Goal: Check status: Check status

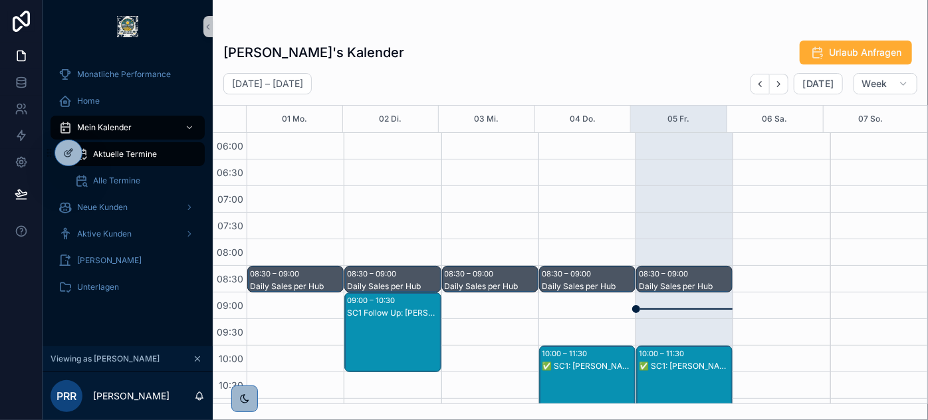
scroll to position [231, 0]
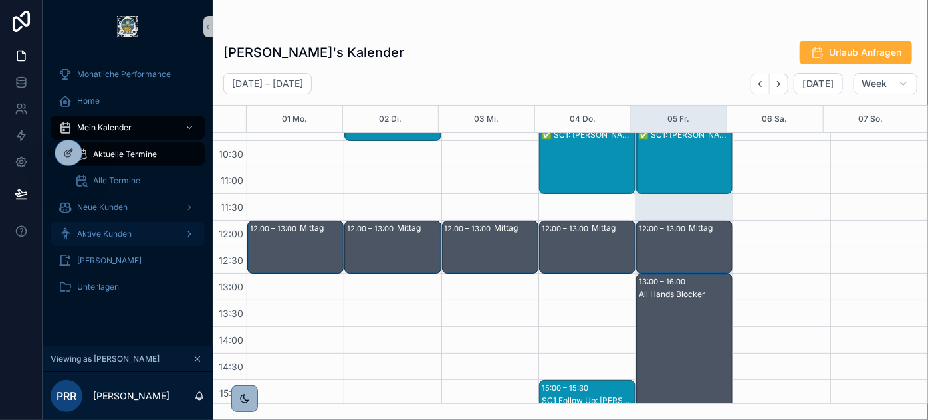
click at [120, 228] on div "Aktive Kunden" at bounding box center [128, 233] width 138 height 21
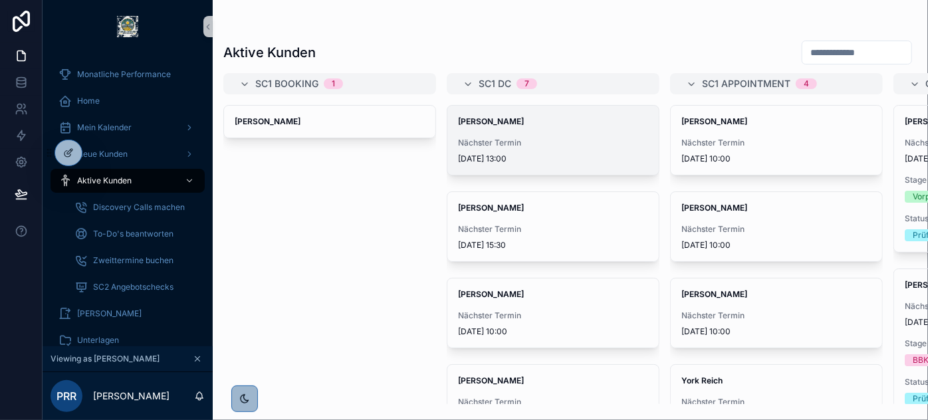
click at [557, 138] on span "Nächster Termin" at bounding box center [553, 143] width 190 height 11
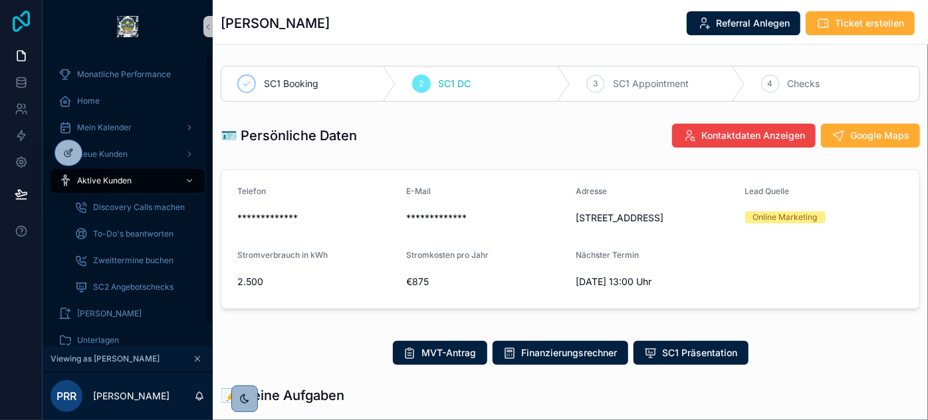
click at [19, 23] on icon at bounding box center [21, 21] width 27 height 21
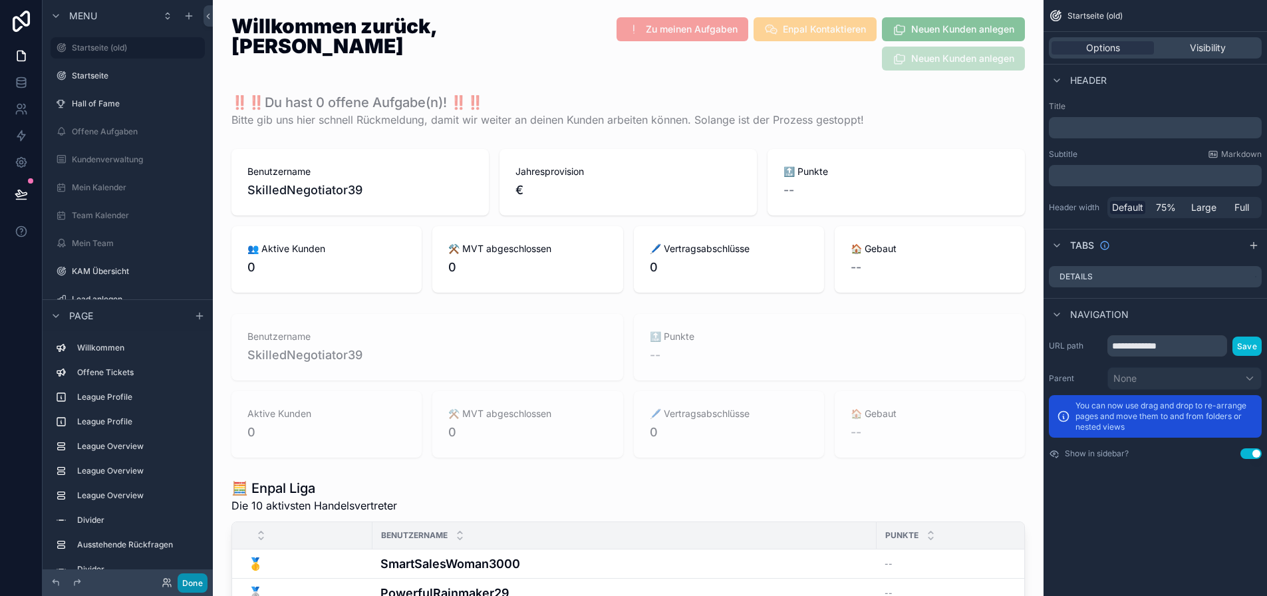
drag, startPoint x: 194, startPoint y: 581, endPoint x: 120, endPoint y: 336, distance: 255.4
click at [194, 581] on button "Done" at bounding box center [193, 582] width 30 height 19
